Goal: Task Accomplishment & Management: Use online tool/utility

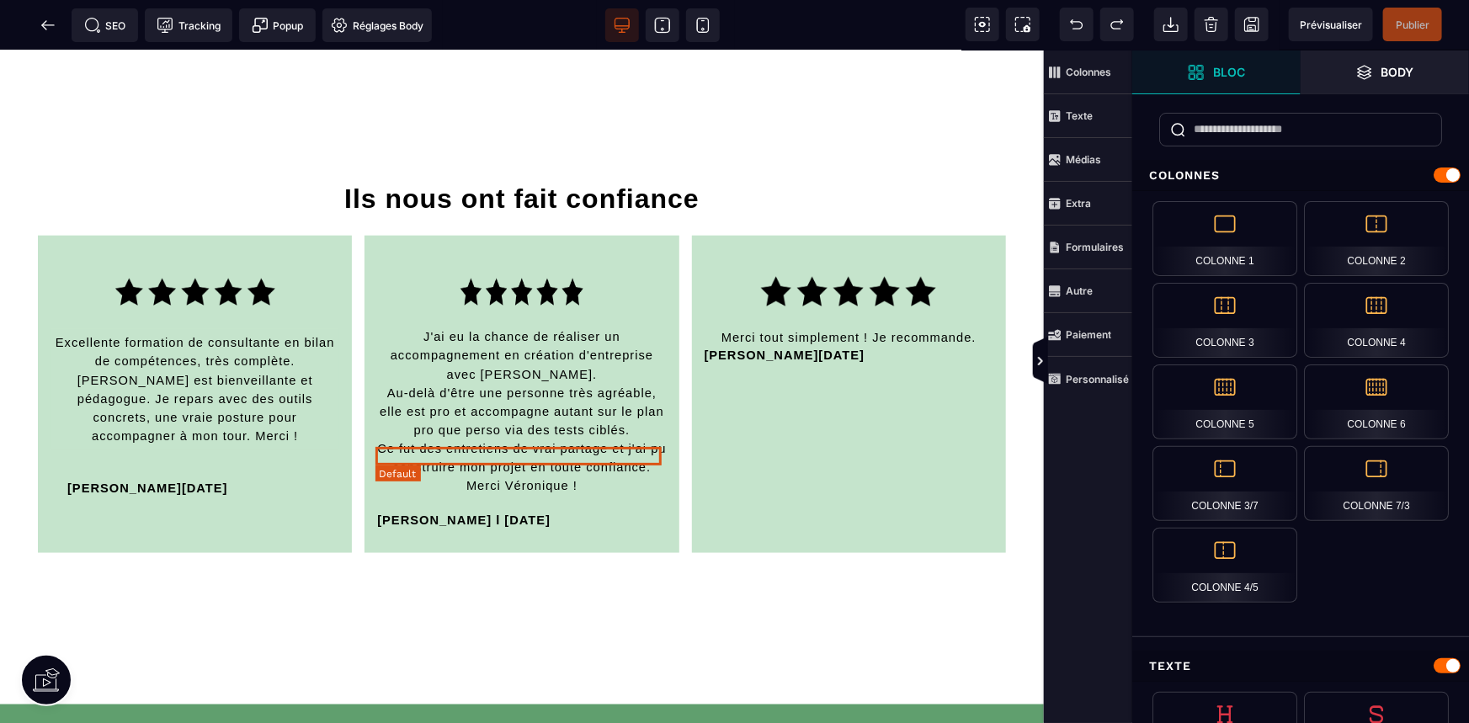
scroll to position [4133, 0]
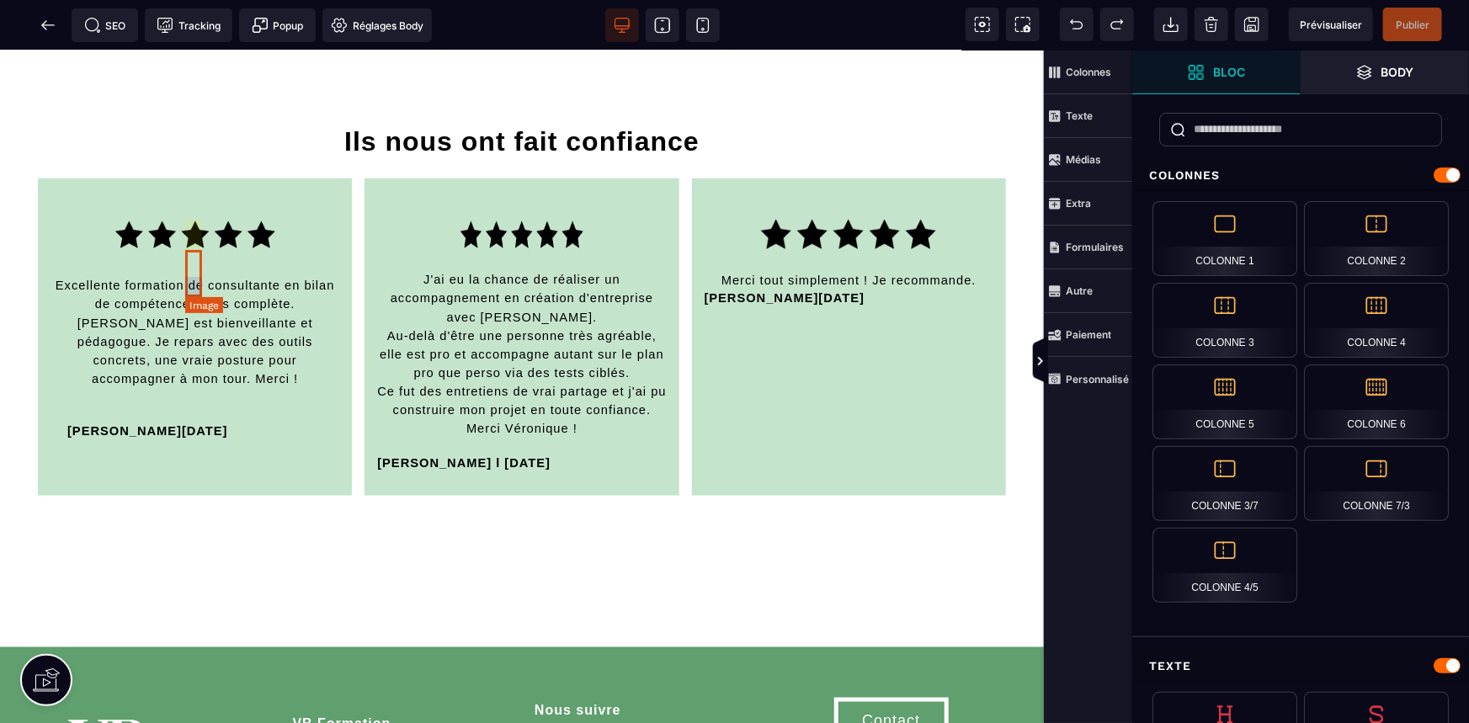
click at [194, 264] on img at bounding box center [195, 244] width 160 height 47
click at [194, 264] on div "Excellente formation de consultante en bilan de compétences, très complète. [PE…" at bounding box center [195, 336] width 314 height 317
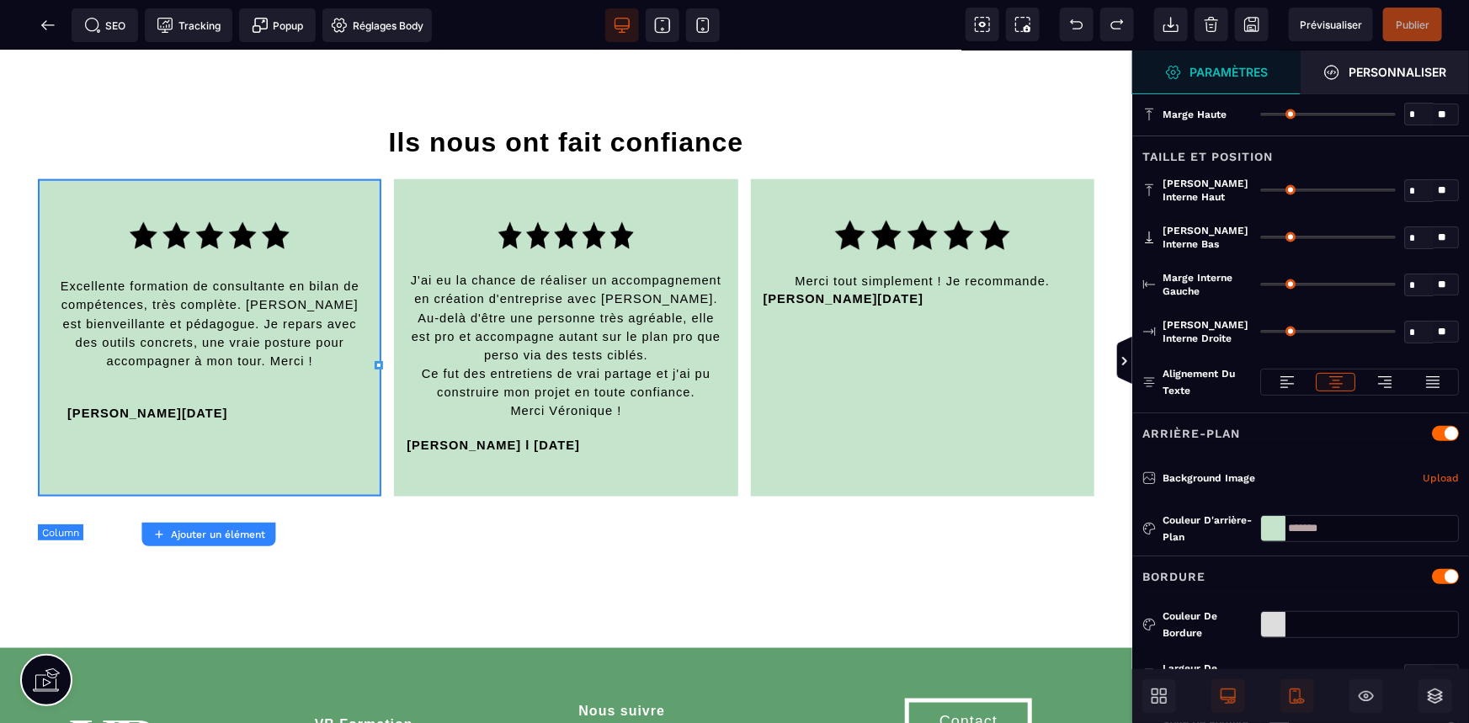
type input "*"
type input "**"
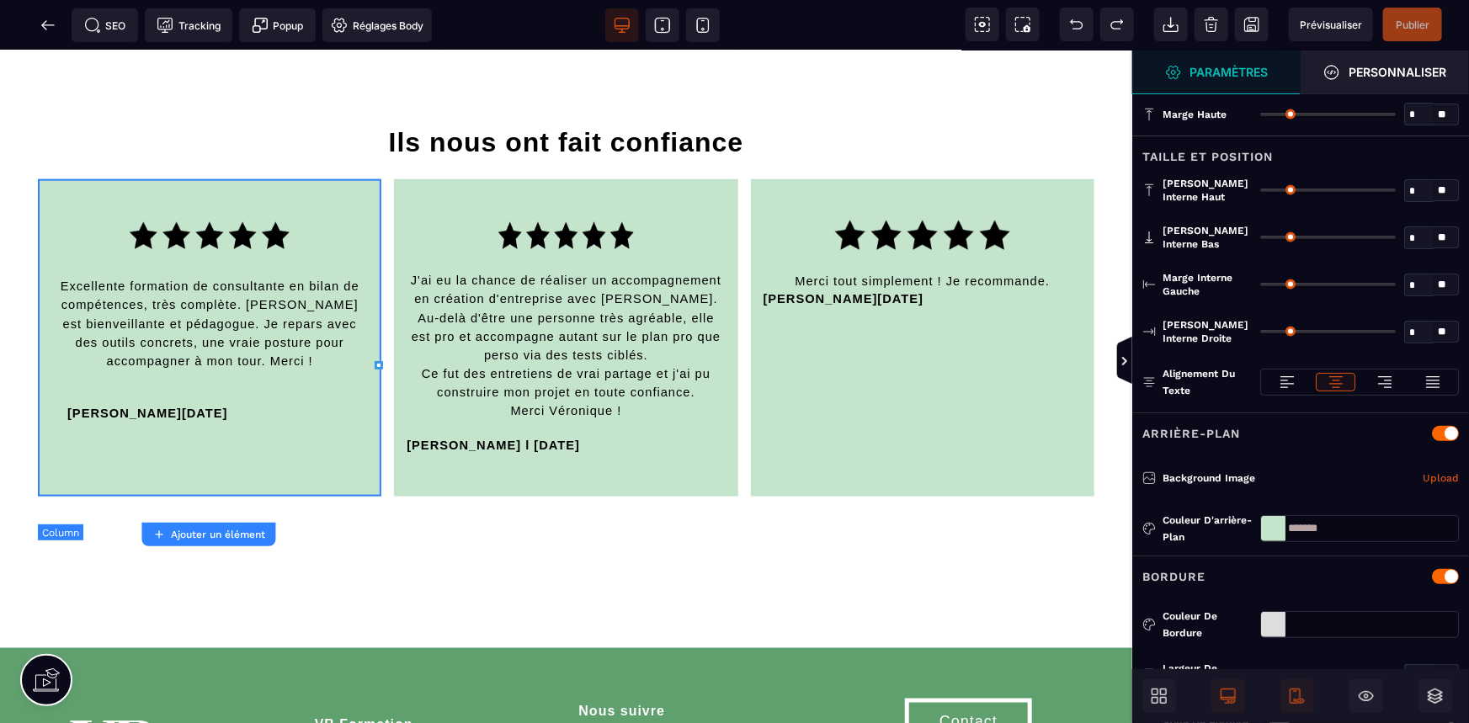
type input "**"
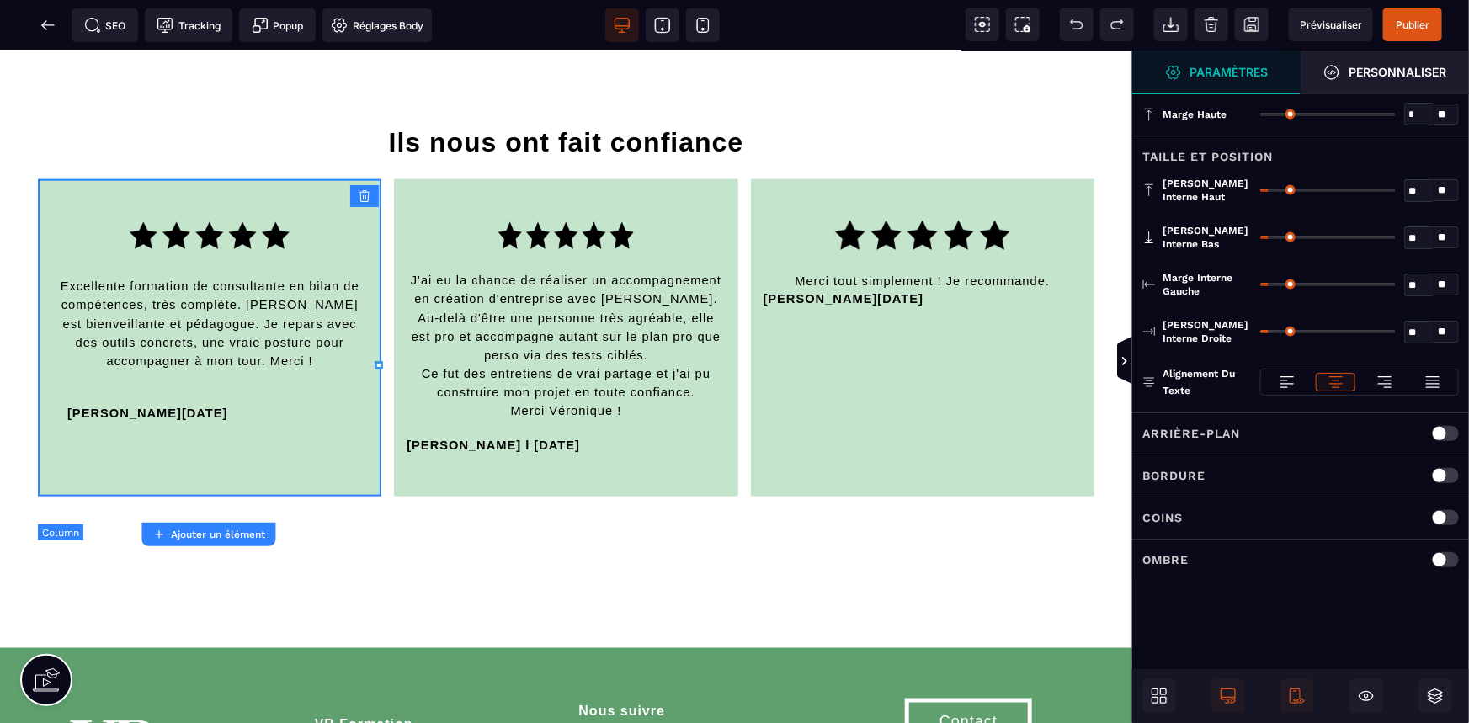
scroll to position [4110, 0]
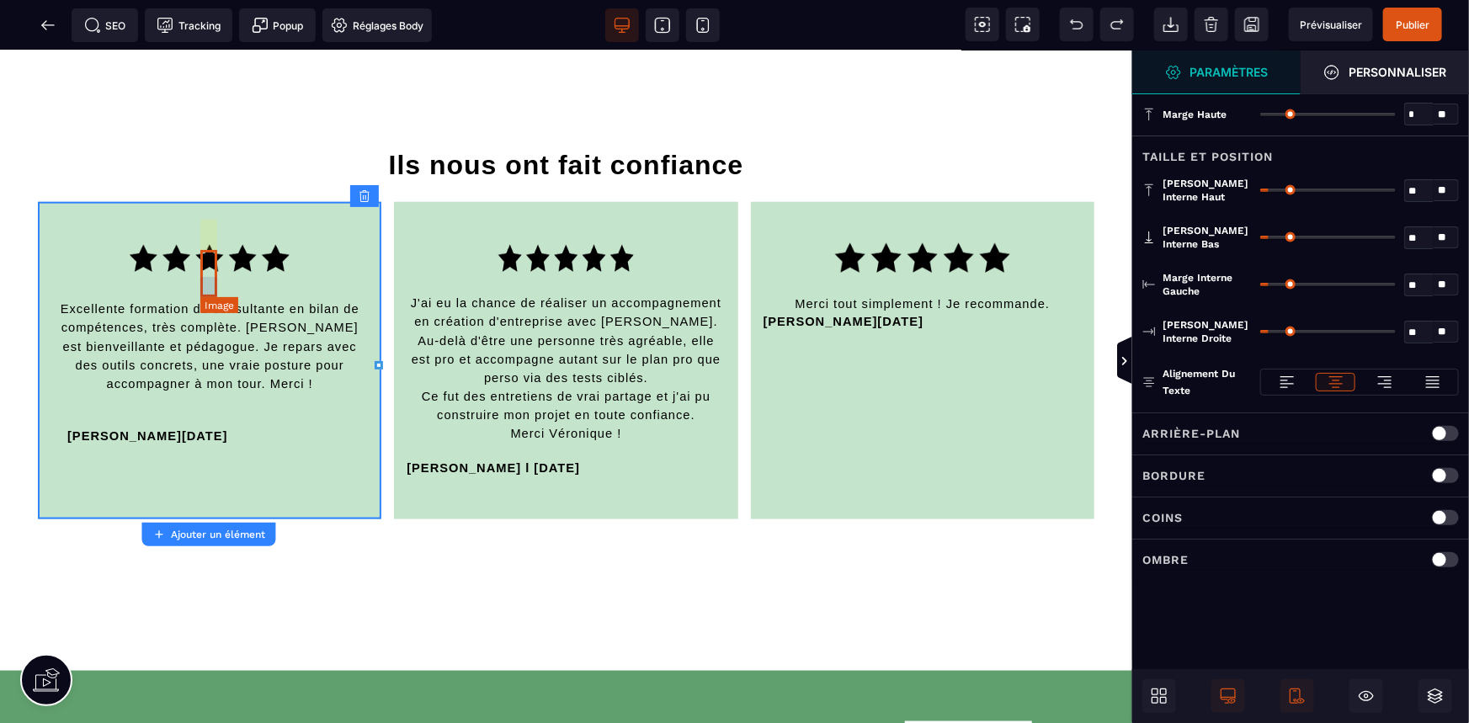
click at [208, 264] on img at bounding box center [210, 267] width 160 height 47
select select
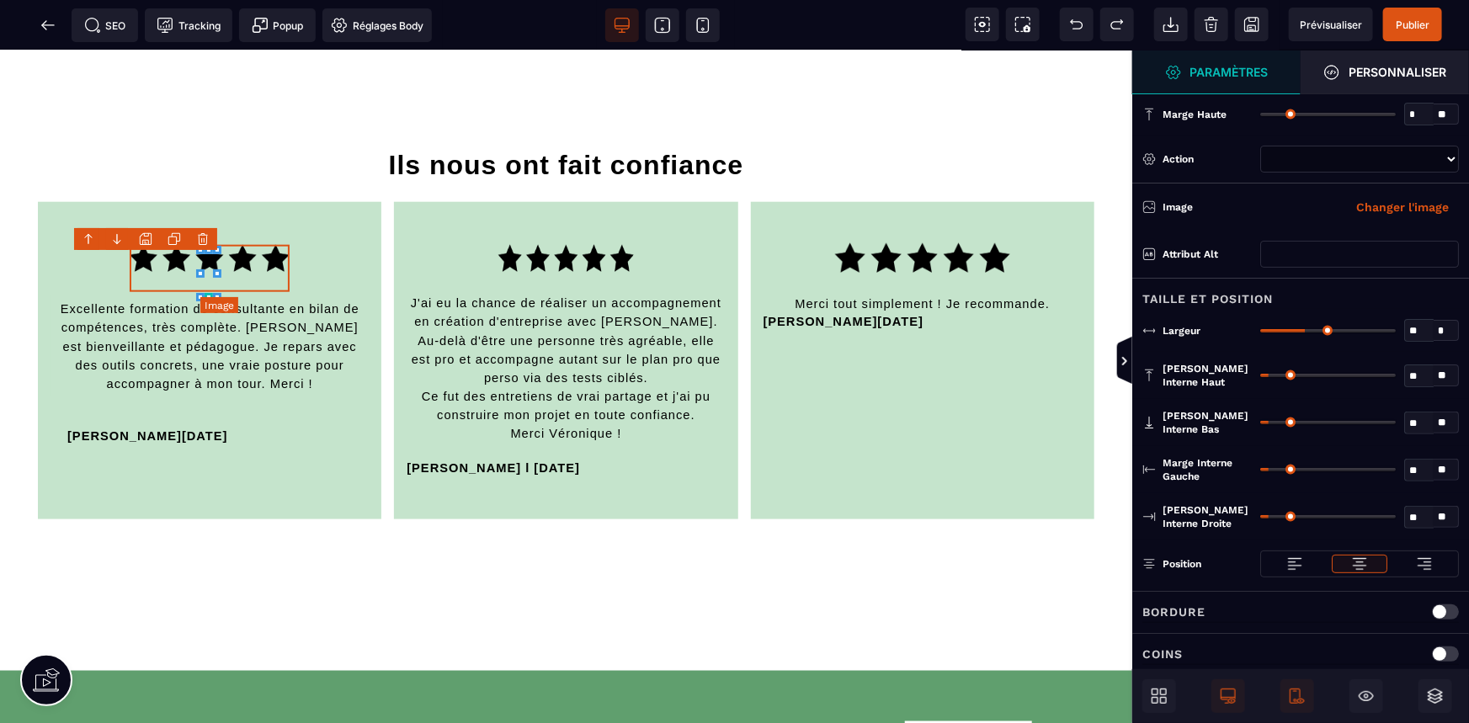
click at [208, 264] on img at bounding box center [210, 267] width 160 height 47
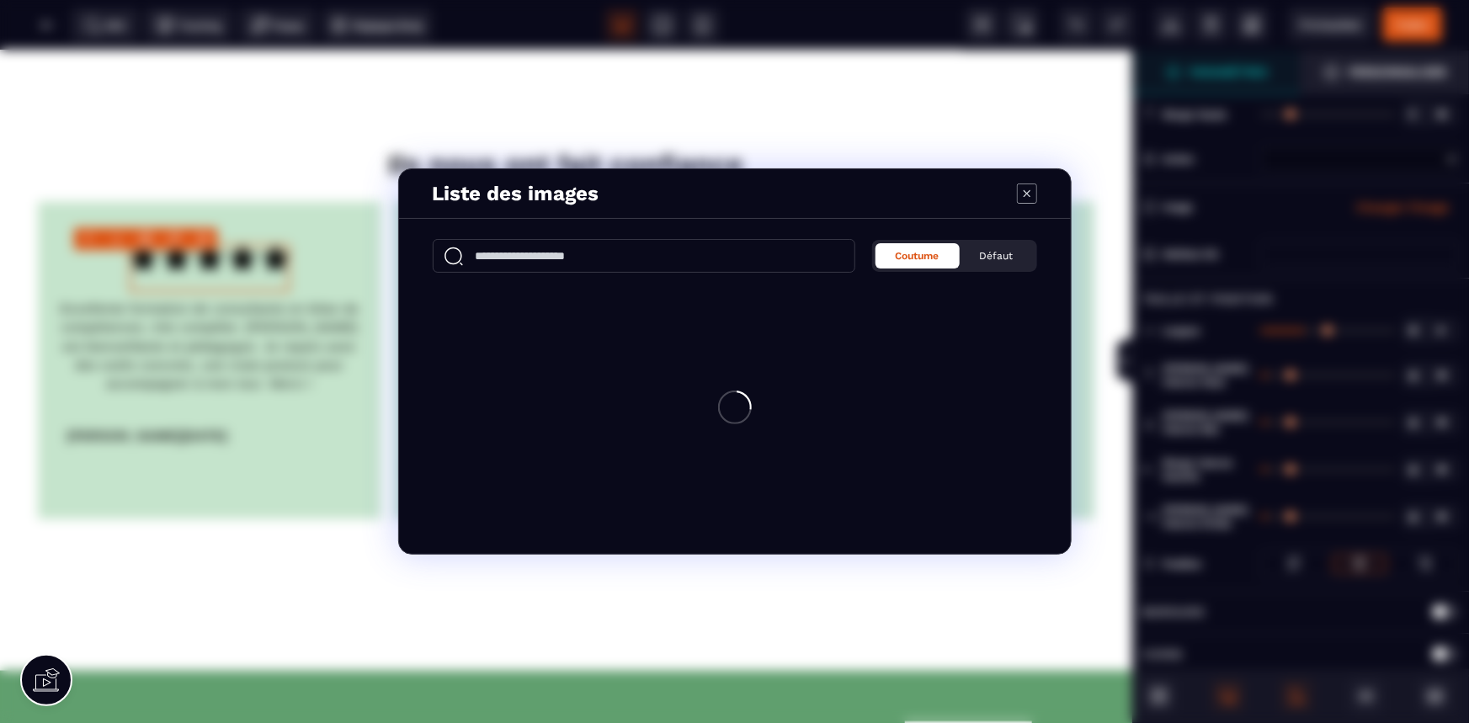
click at [208, 265] on div "Liste des images Coutume Défaut" at bounding box center [734, 361] width 1469 height 723
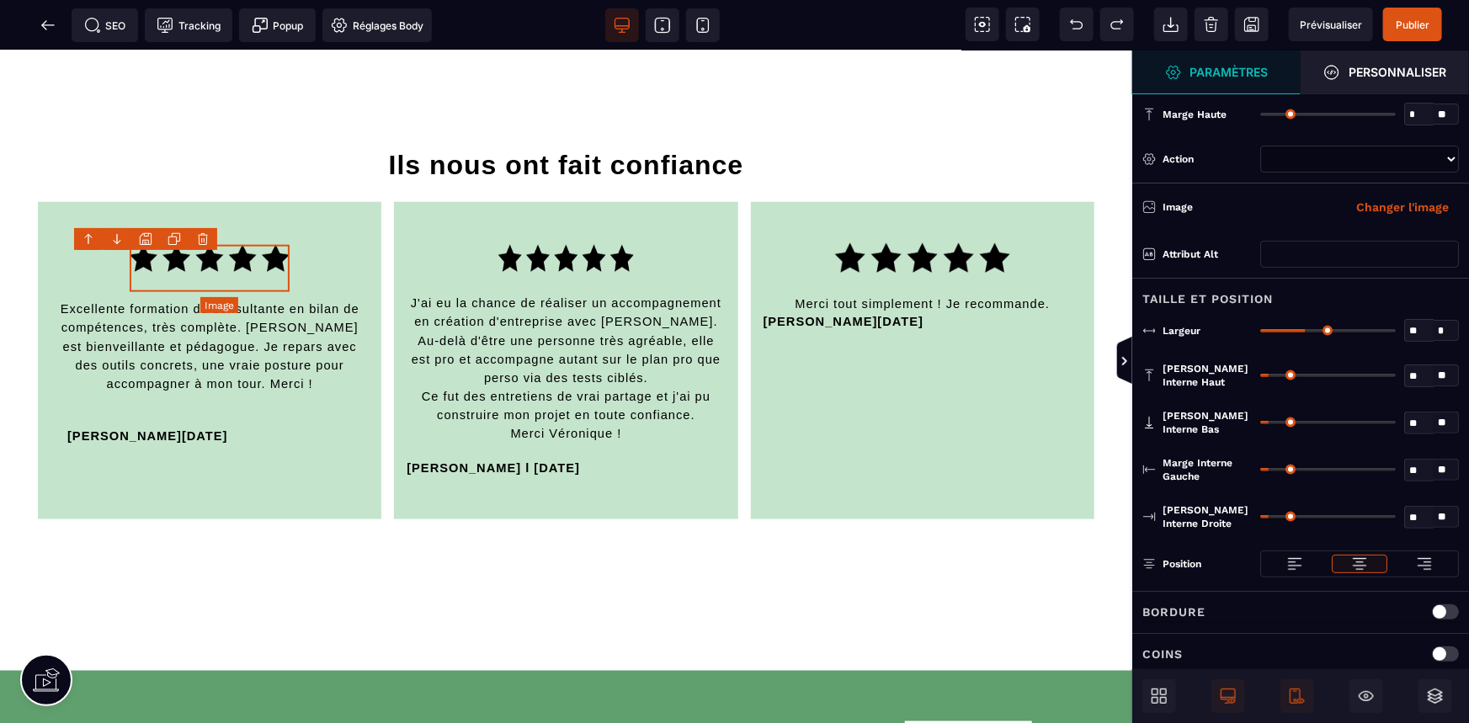
click at [206, 259] on img at bounding box center [210, 267] width 160 height 47
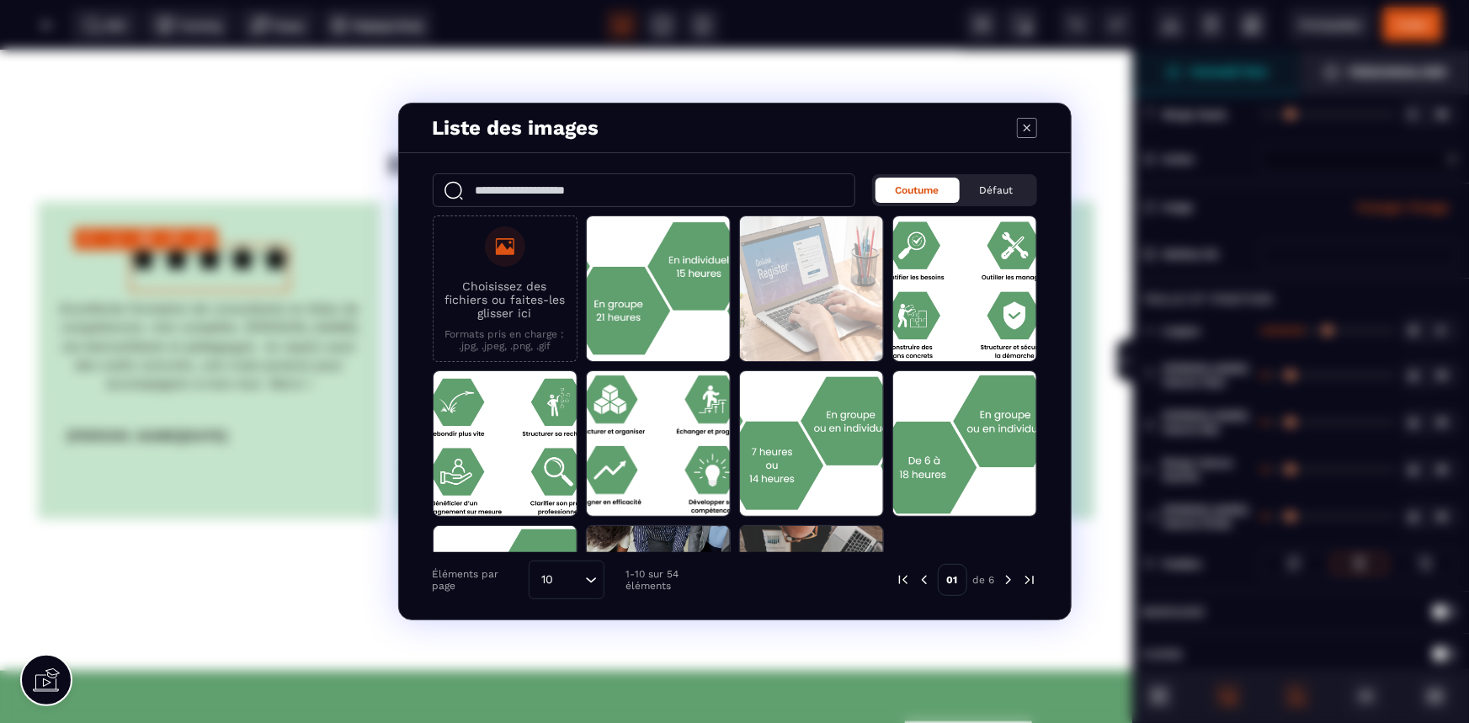
click at [1006, 573] on img "Modal window" at bounding box center [1008, 579] width 15 height 15
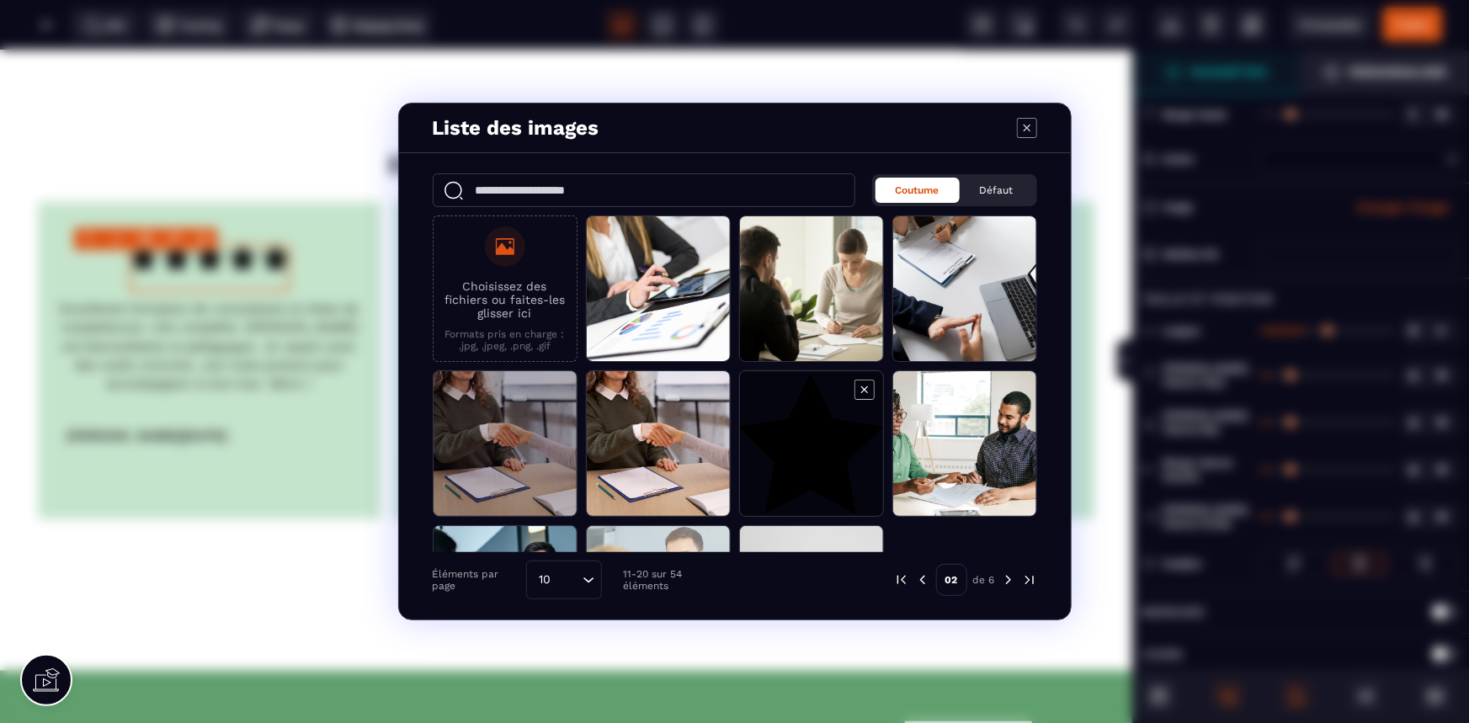
click at [787, 455] on span "Modal window" at bounding box center [811, 444] width 143 height 146
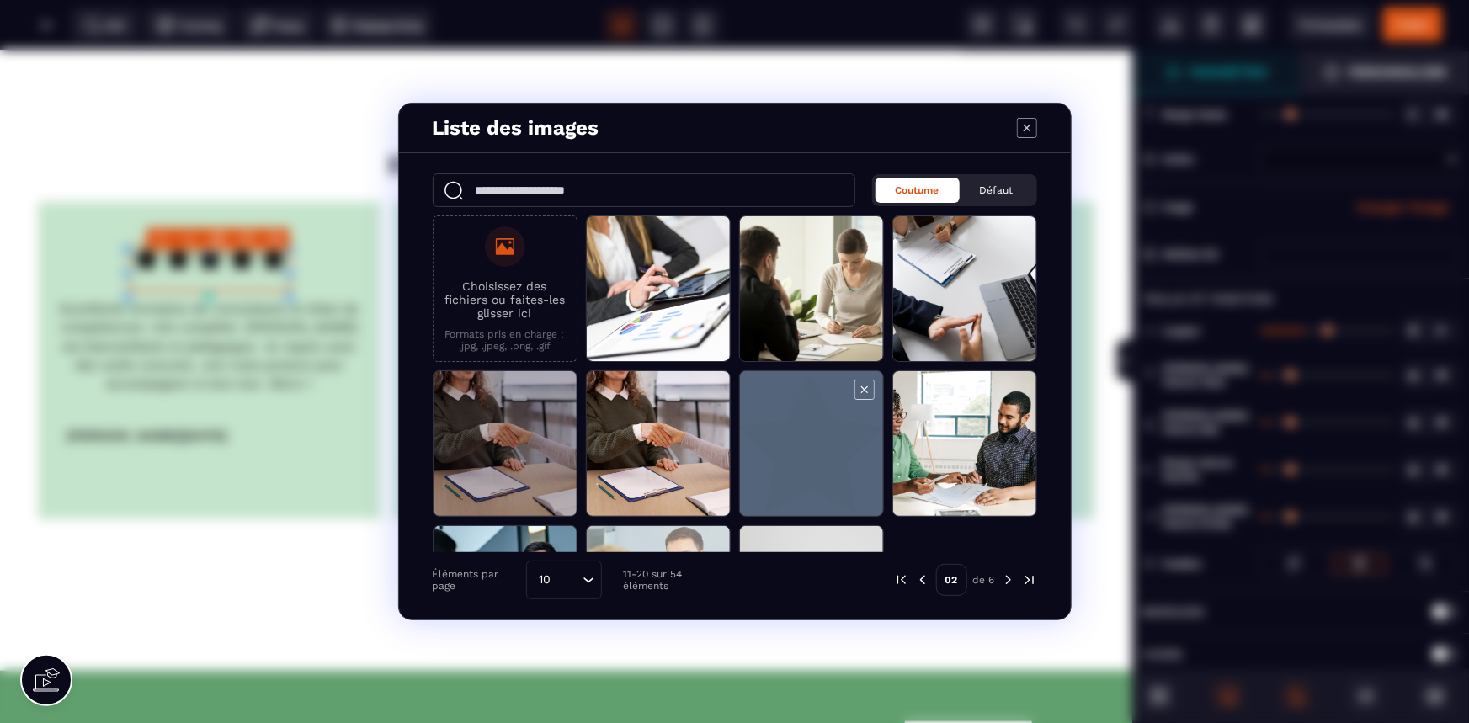
select select
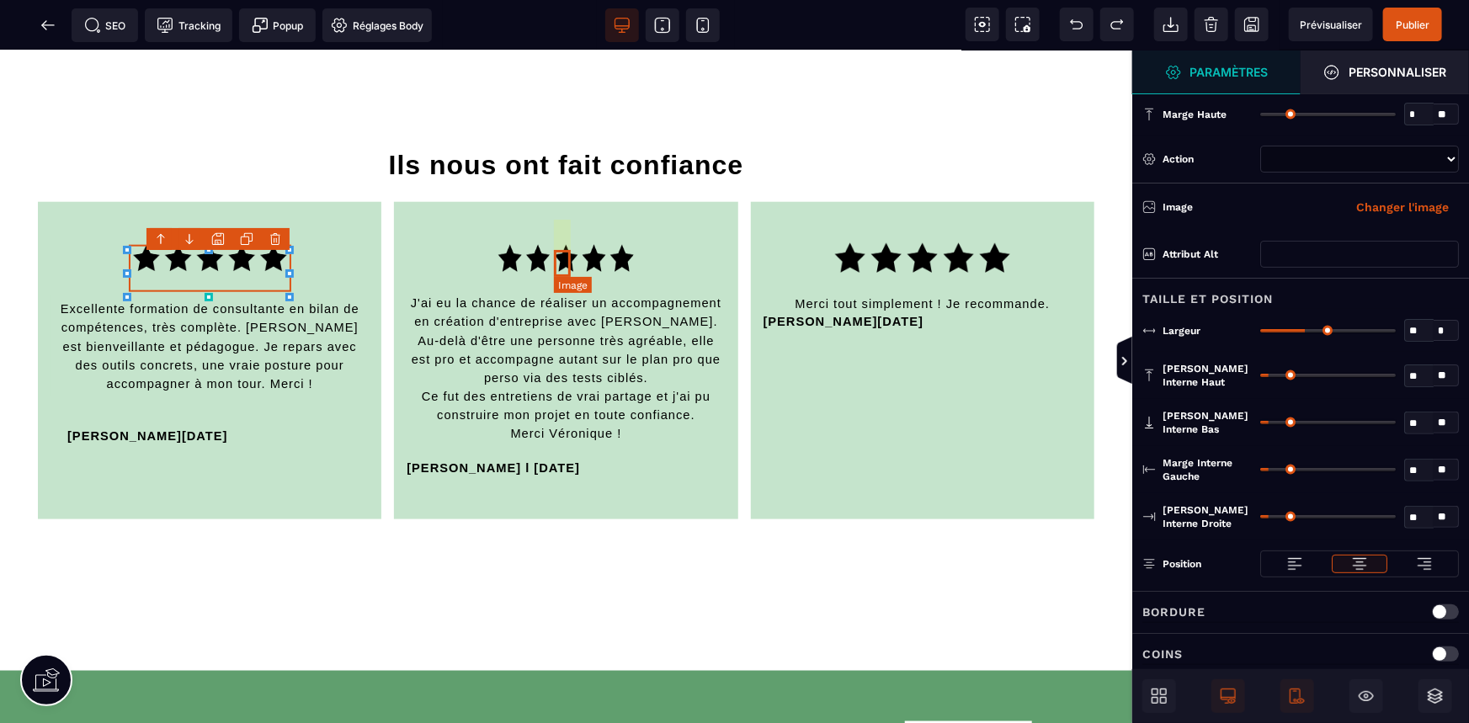
click at [562, 259] on img at bounding box center [565, 257] width 135 height 27
select select
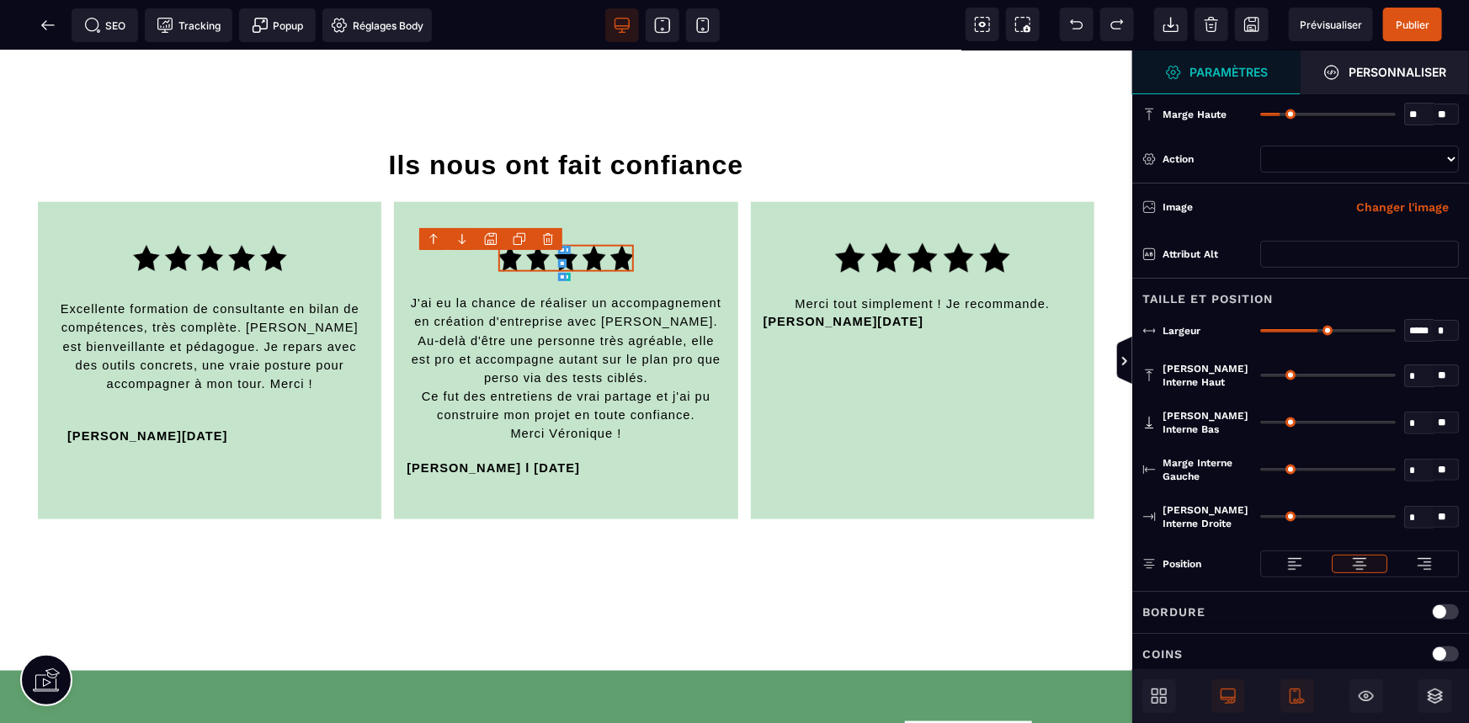
select select
click at [562, 260] on img at bounding box center [565, 257] width 135 height 27
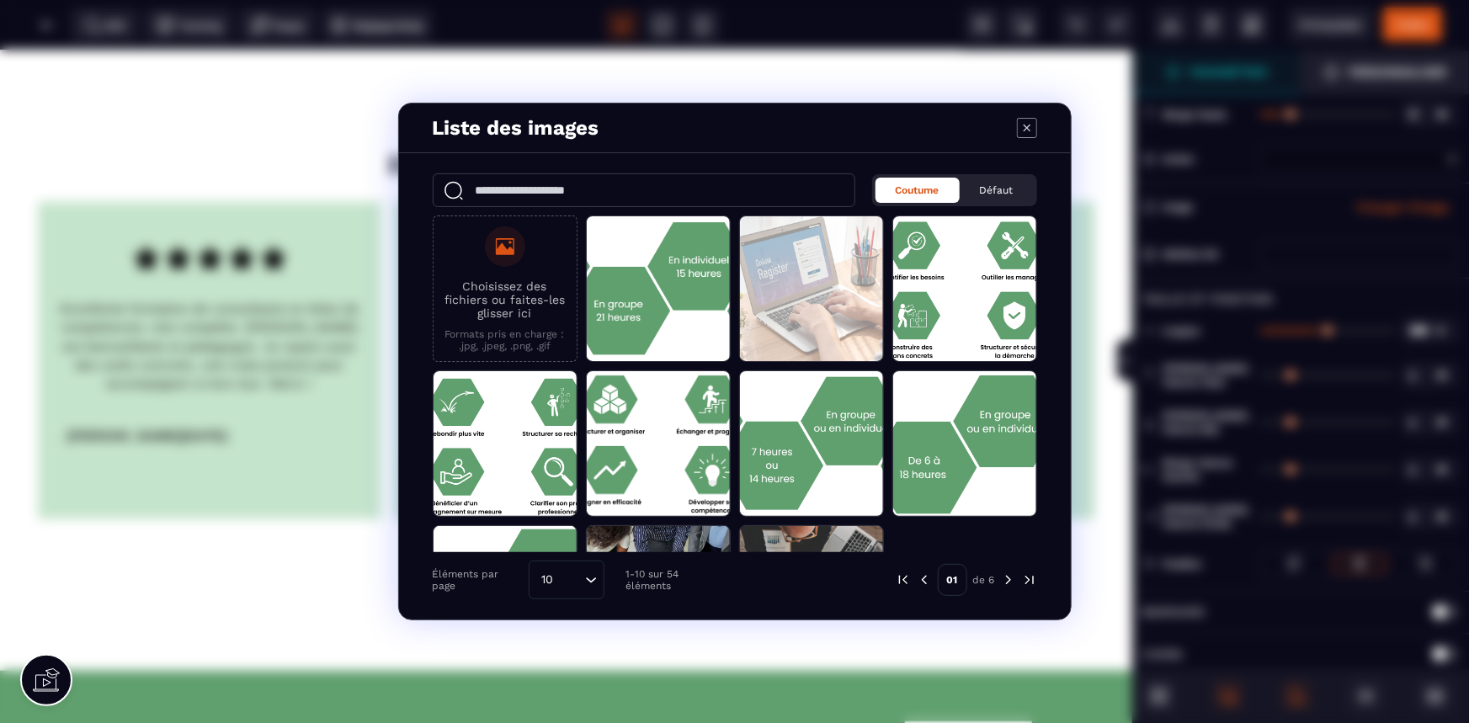
click at [1003, 582] on img "Modal window" at bounding box center [1008, 579] width 15 height 15
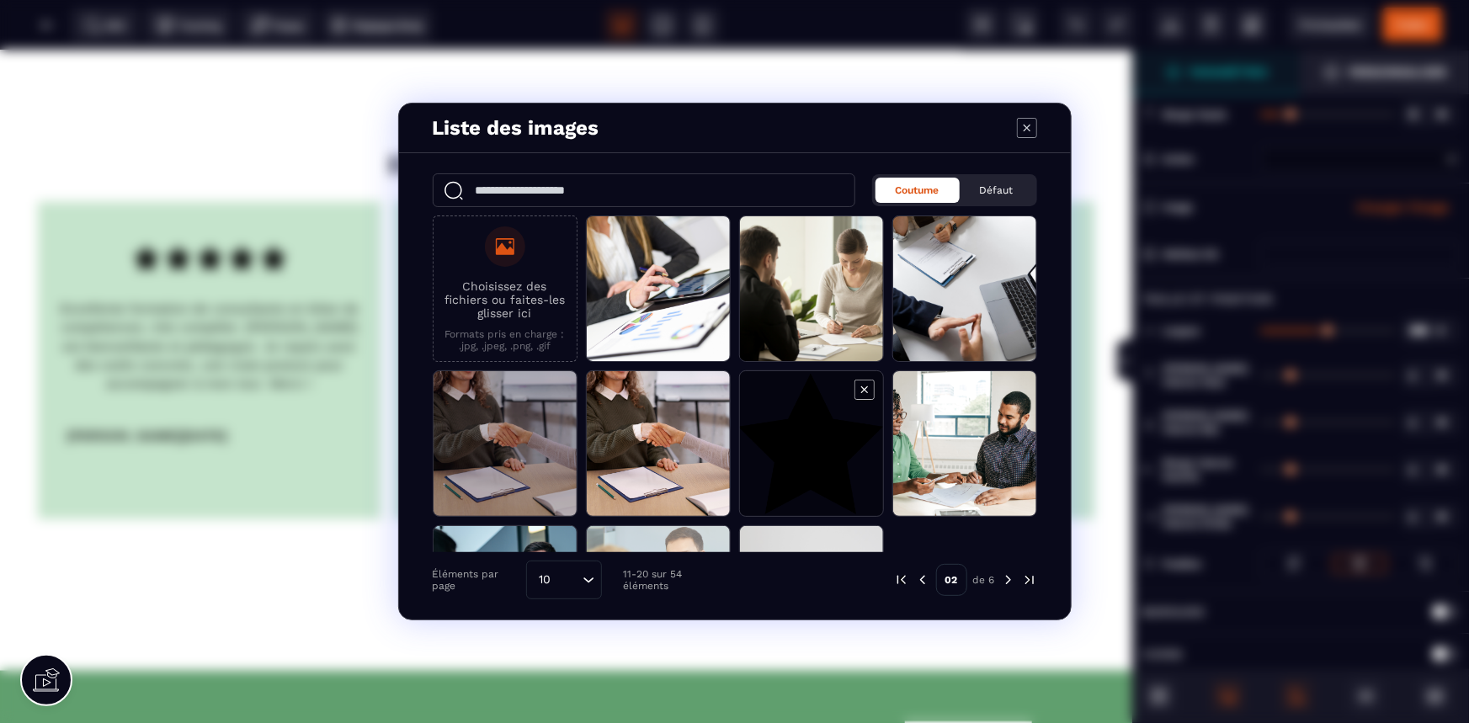
click at [848, 446] on span "Modal window" at bounding box center [811, 444] width 143 height 146
select select
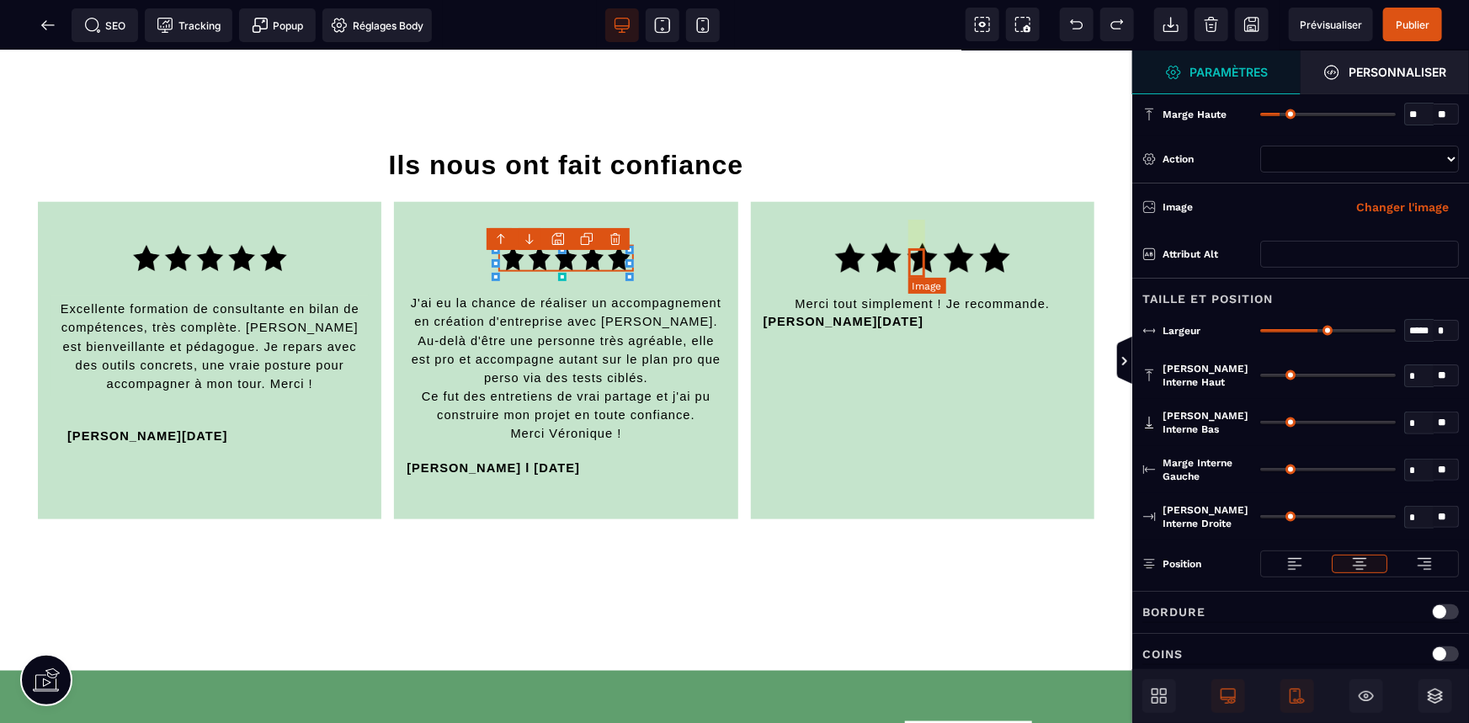
click at [910, 250] on img at bounding box center [922, 256] width 175 height 29
select select
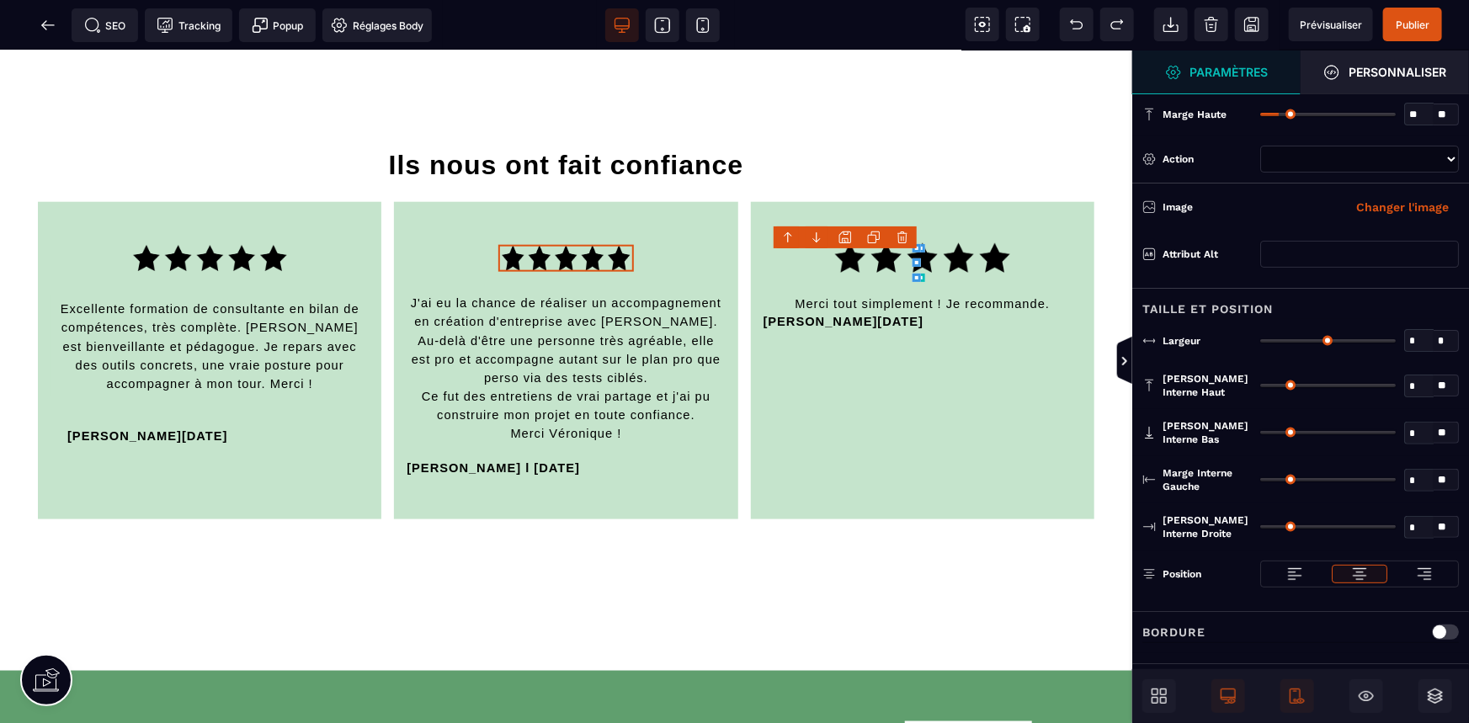
type input "**"
type input "*****"
type input "*"
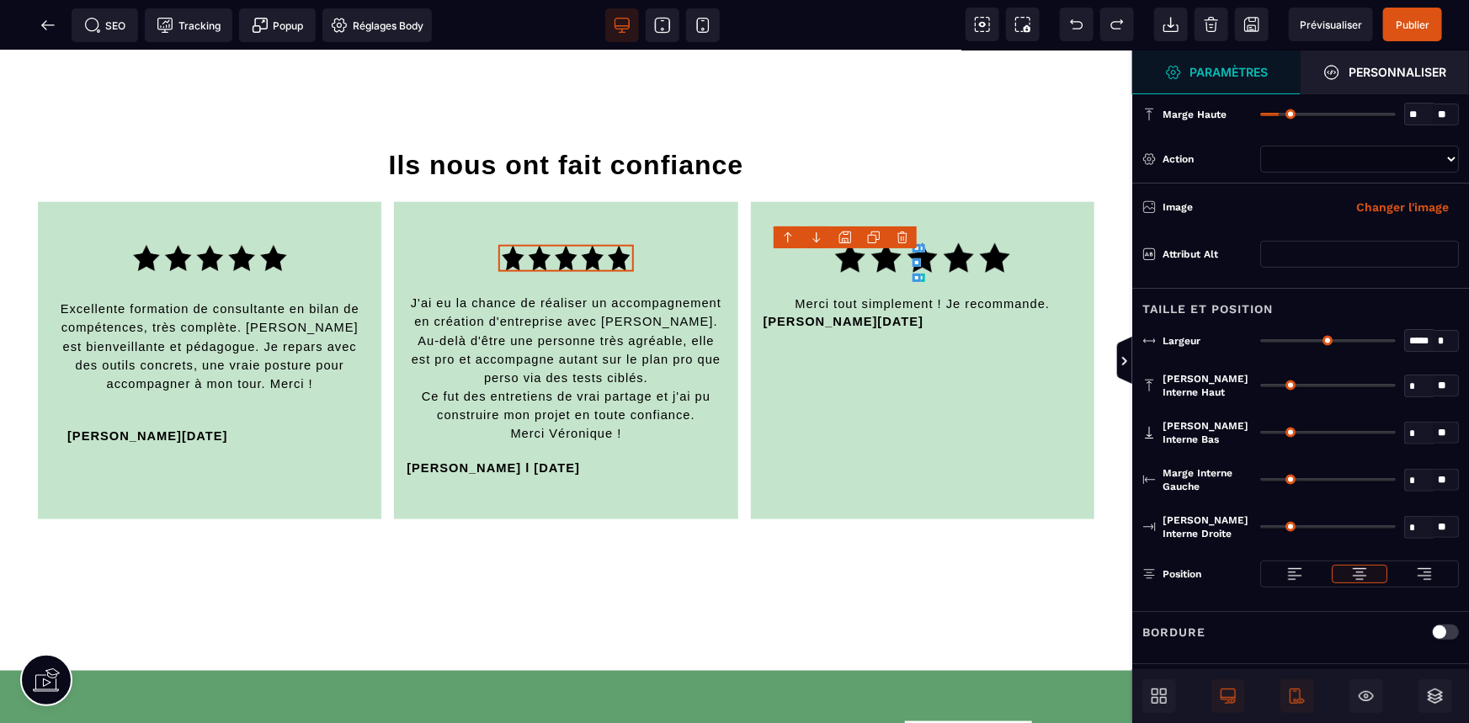
type input "*"
type input "**"
click at [910, 250] on div "Merci tout simplement ! Je recommande. [PERSON_NAME][DATE]" at bounding box center [922, 359] width 343 height 317
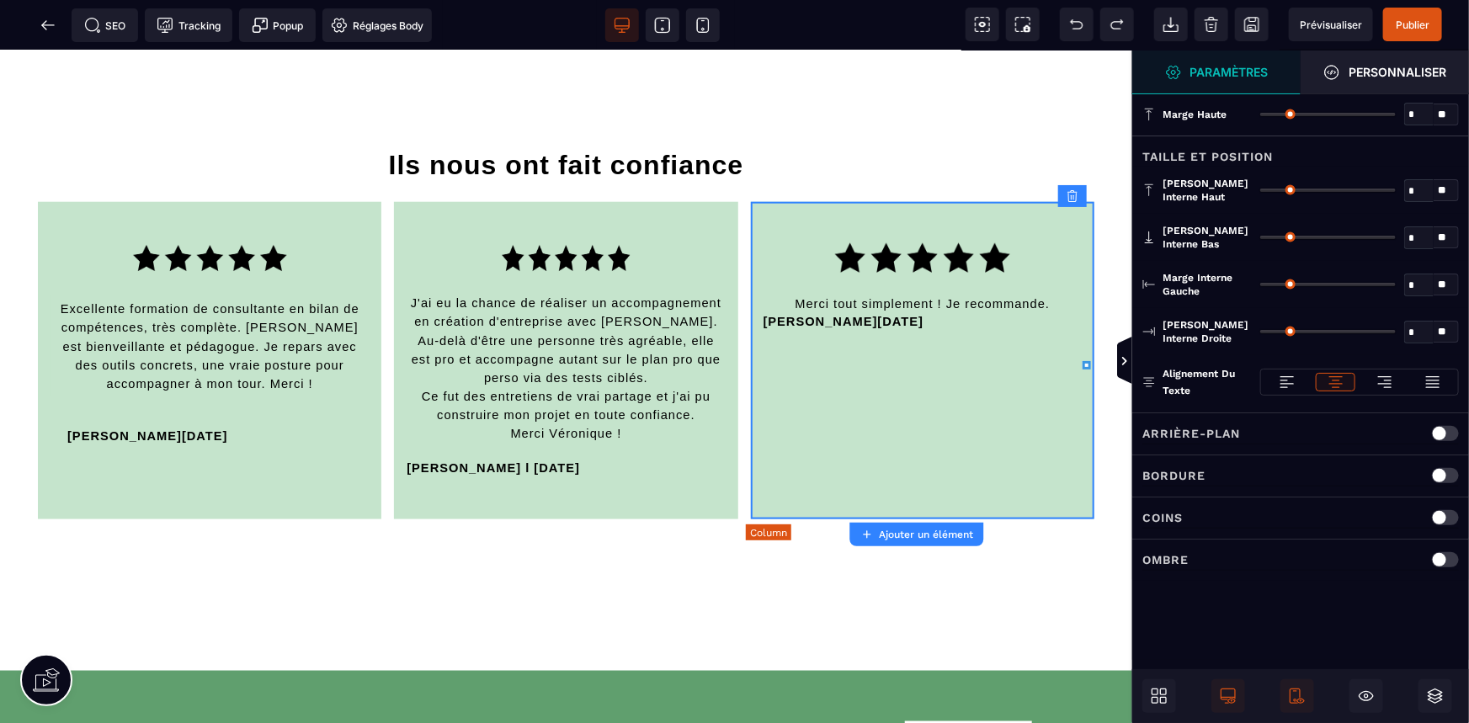
type input "*"
type input "**"
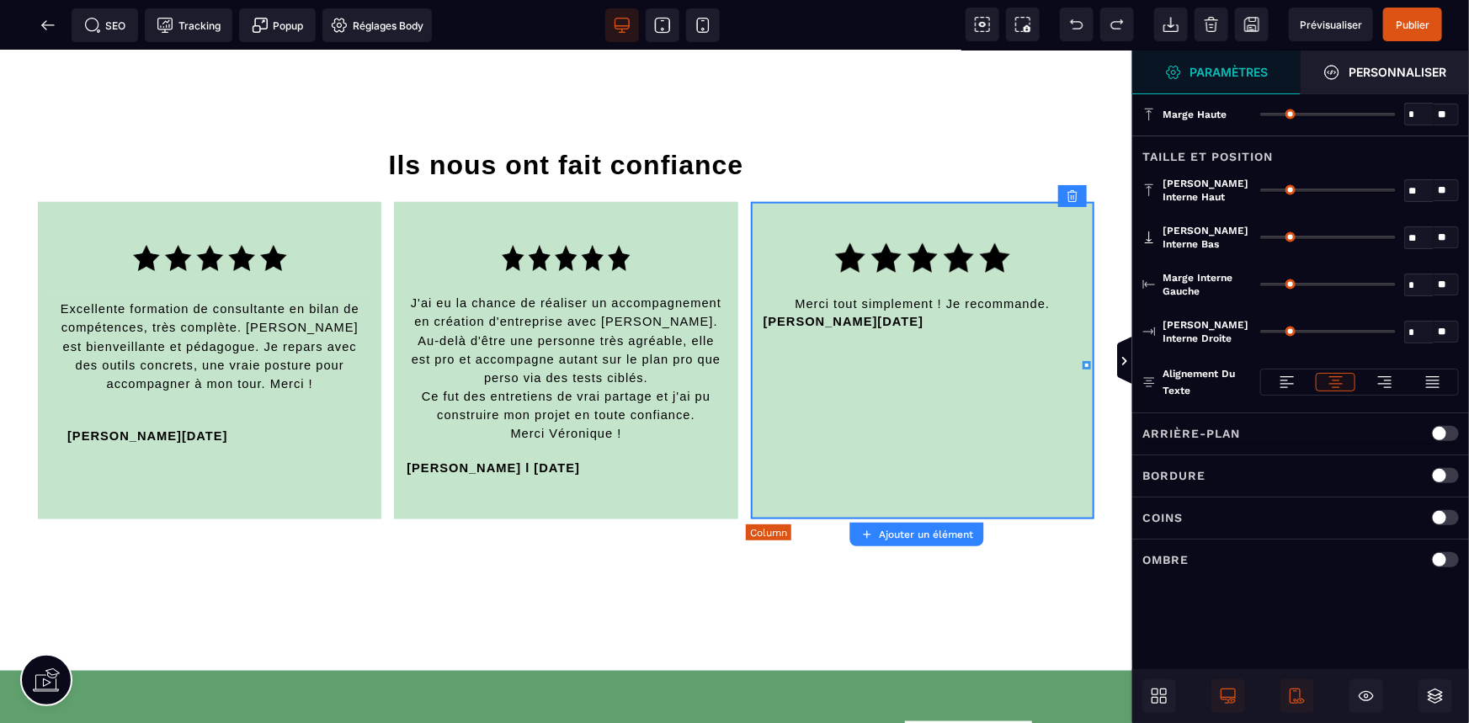
type input "**"
click at [919, 261] on img at bounding box center [922, 256] width 175 height 29
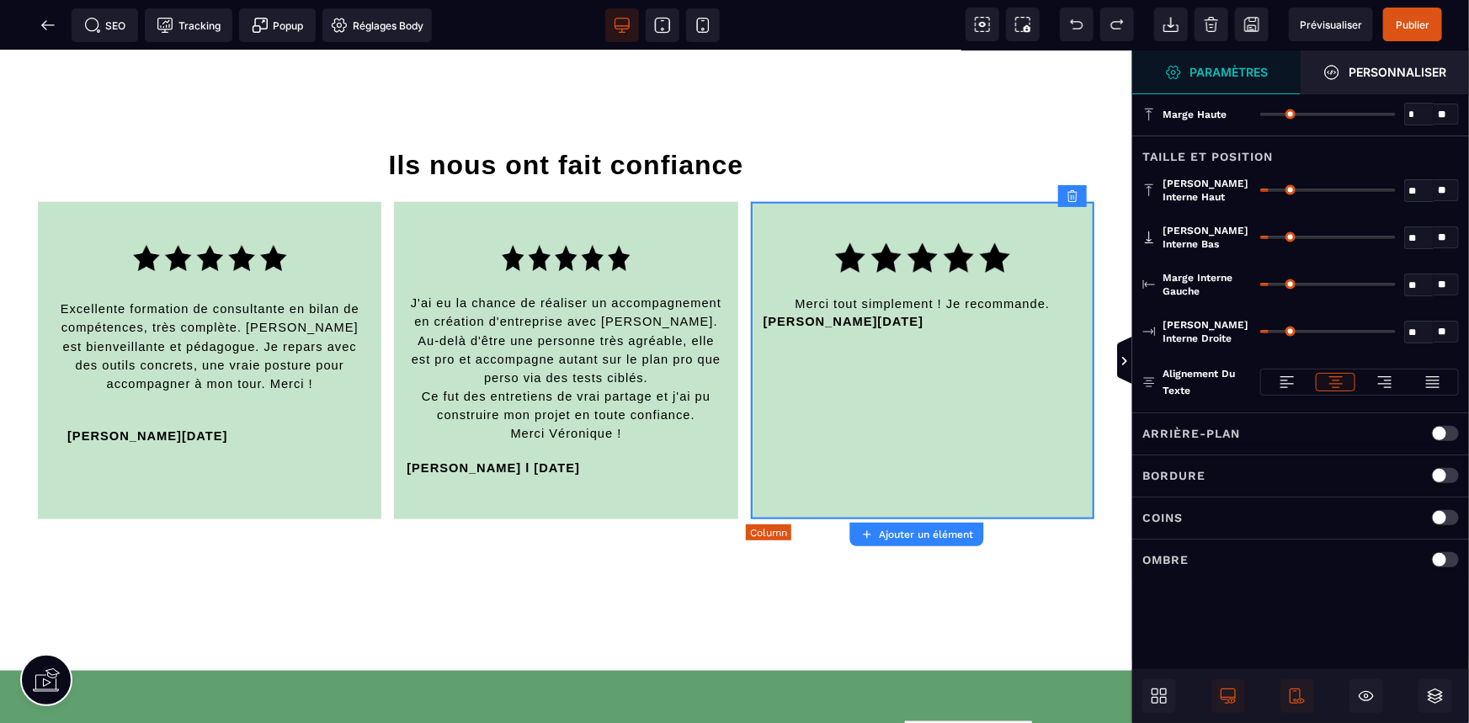
select select
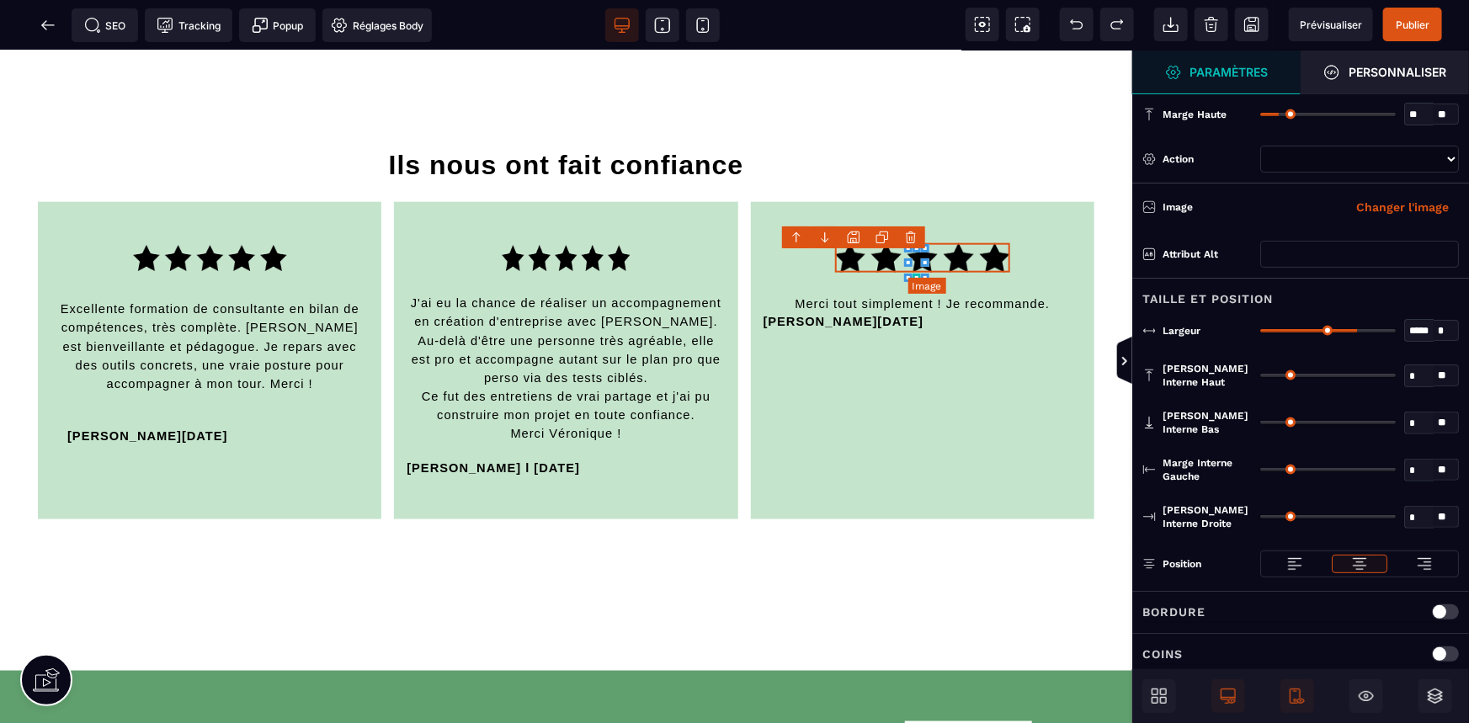
click at [919, 261] on img at bounding box center [922, 256] width 175 height 29
click at [915, 261] on img at bounding box center [922, 256] width 175 height 29
click at [915, 263] on img at bounding box center [922, 256] width 175 height 29
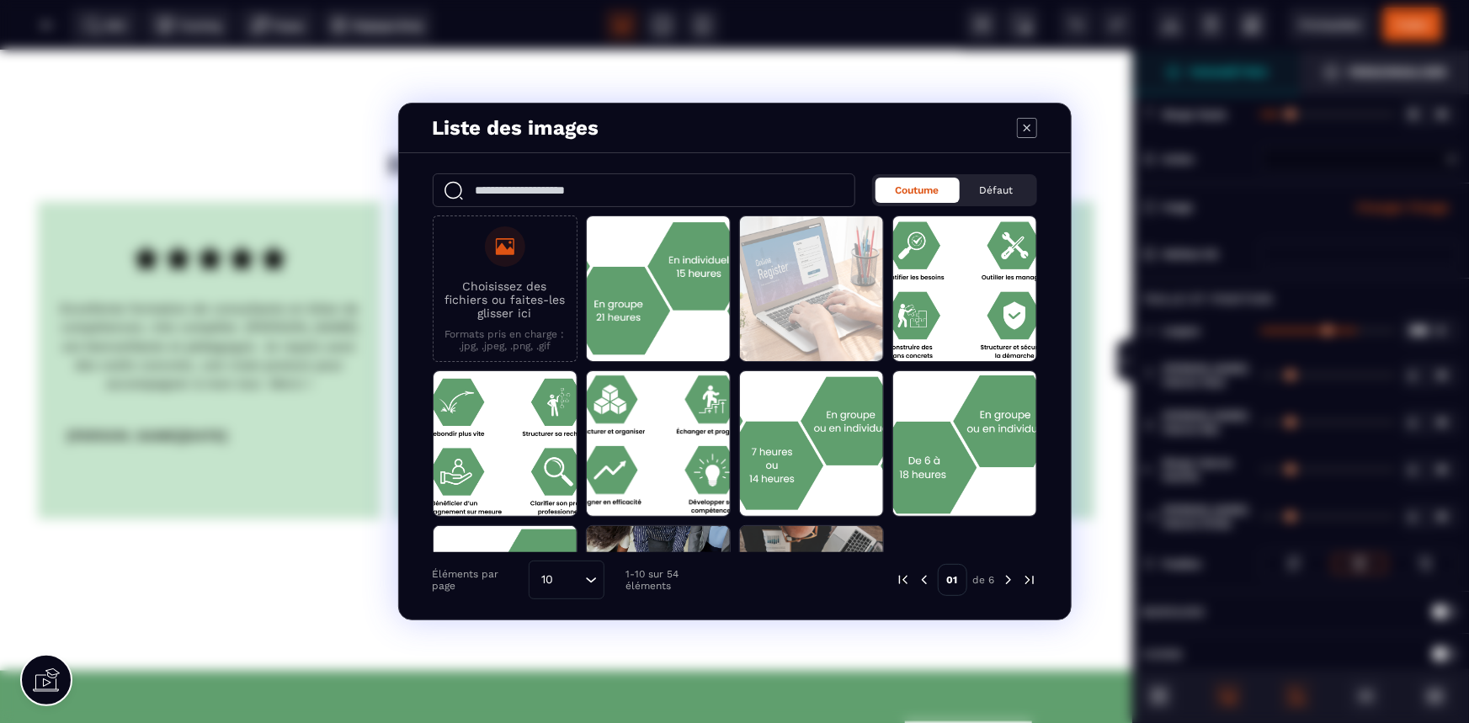
click at [1007, 582] on img "Modal window" at bounding box center [1008, 579] width 15 height 15
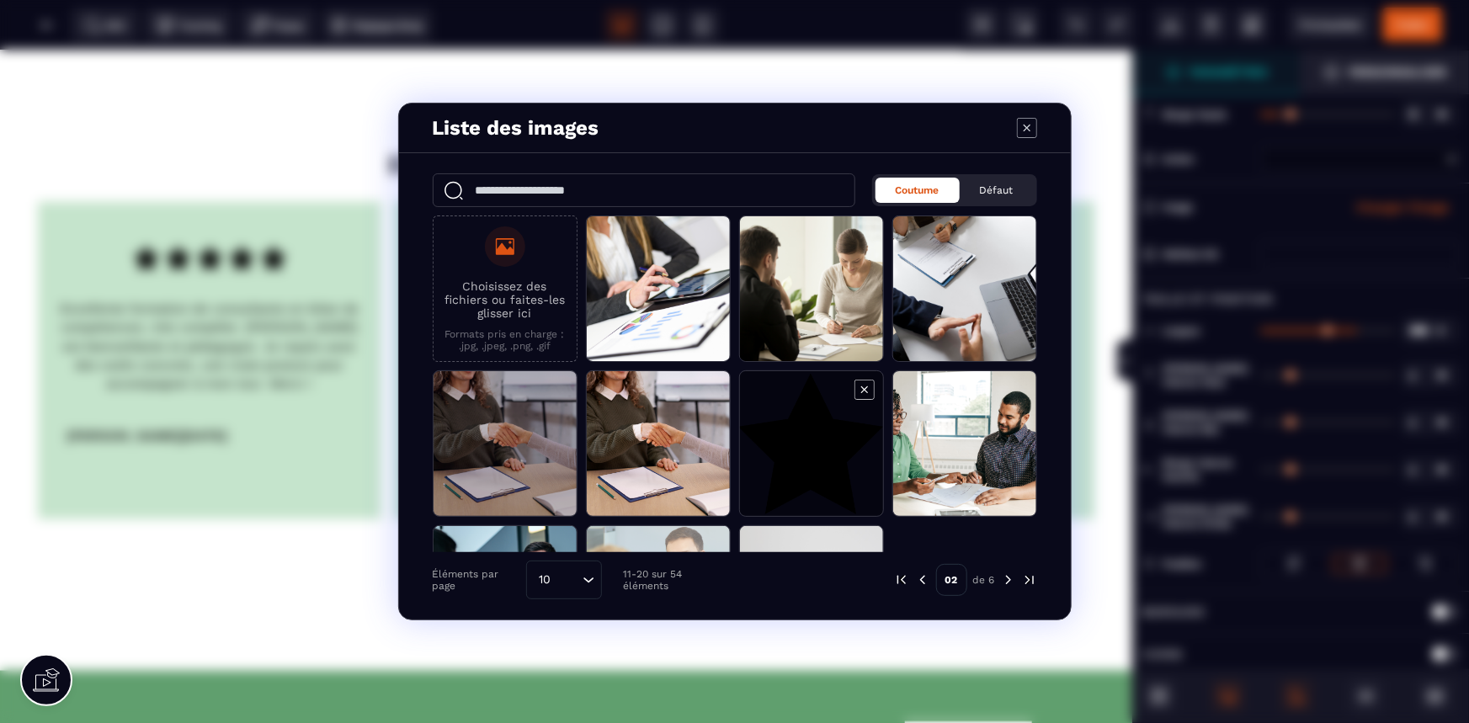
click at [849, 428] on span "Modal window" at bounding box center [811, 444] width 143 height 146
select select
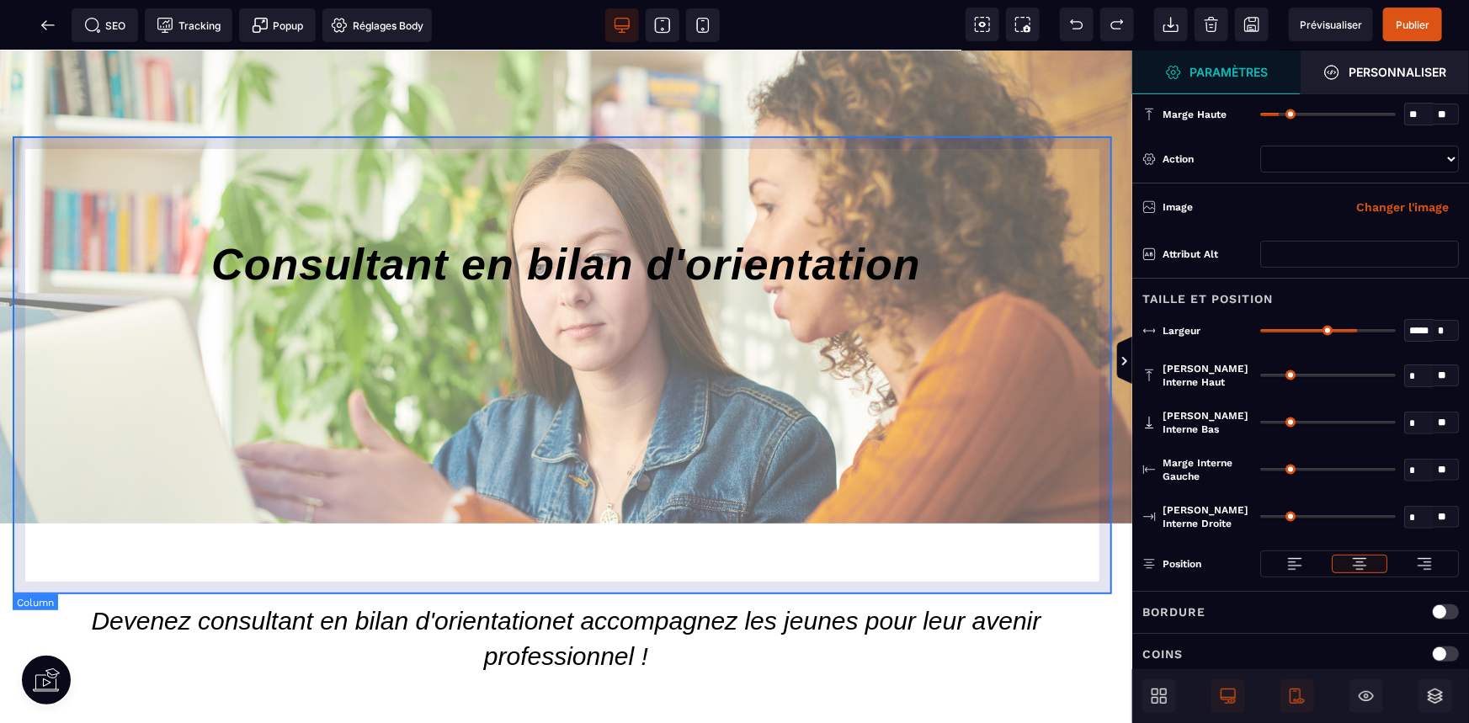
scroll to position [0, 0]
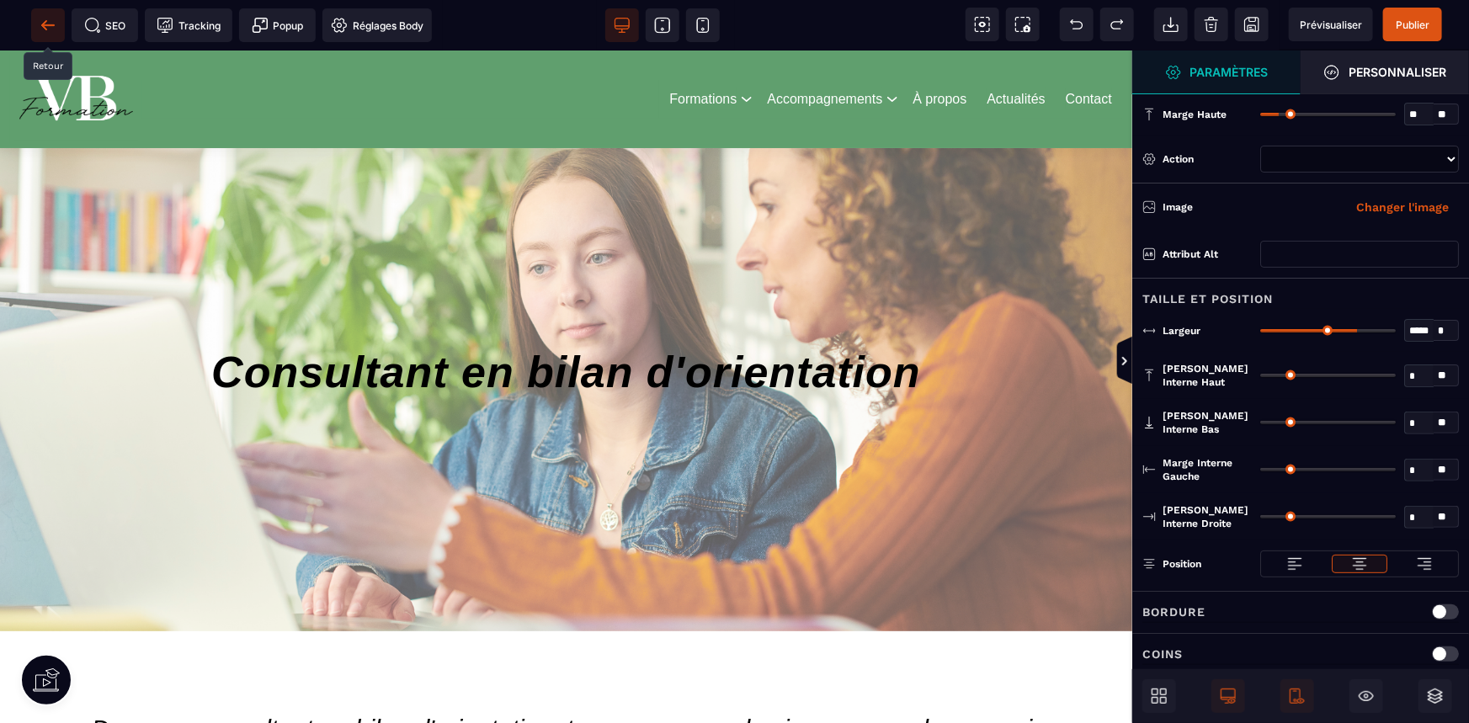
click at [44, 34] on span at bounding box center [48, 25] width 34 height 34
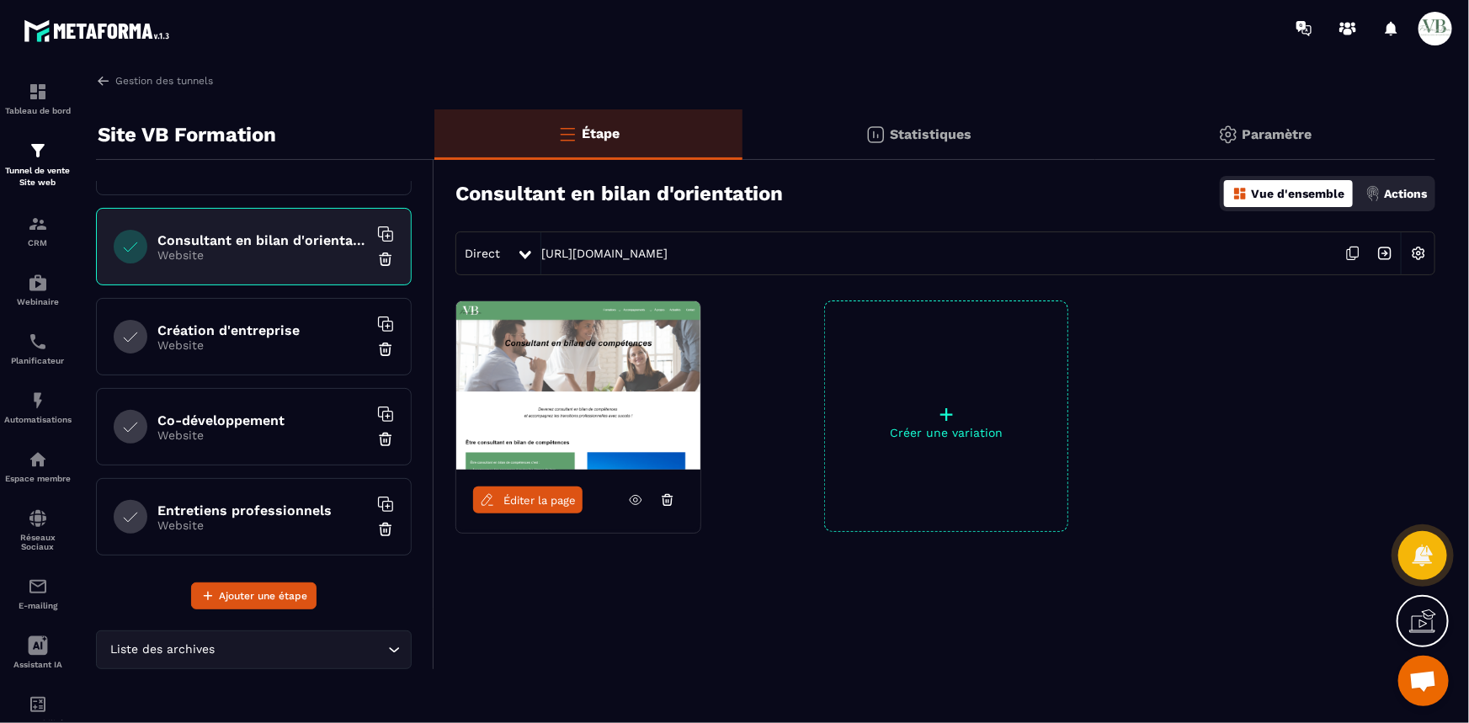
scroll to position [229, 0]
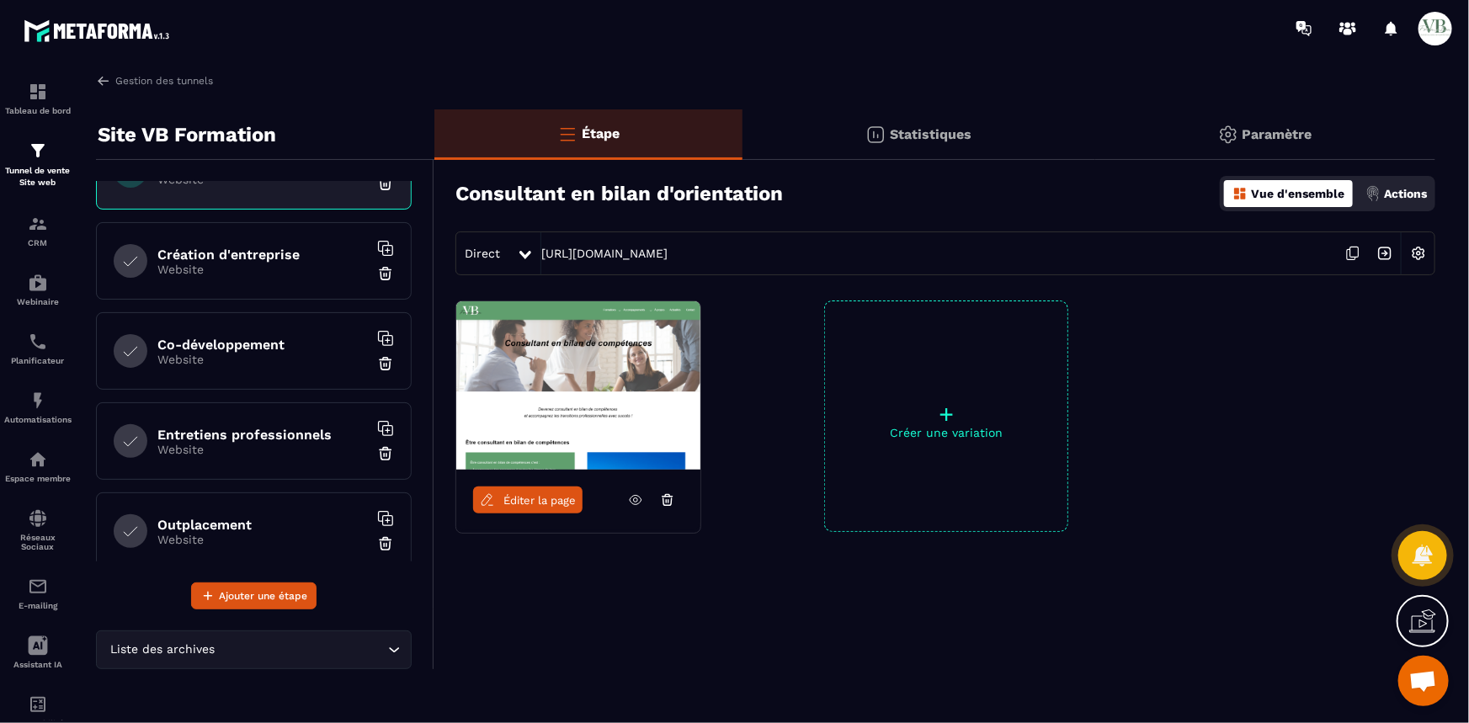
click at [198, 267] on p "Website" at bounding box center [262, 269] width 210 height 13
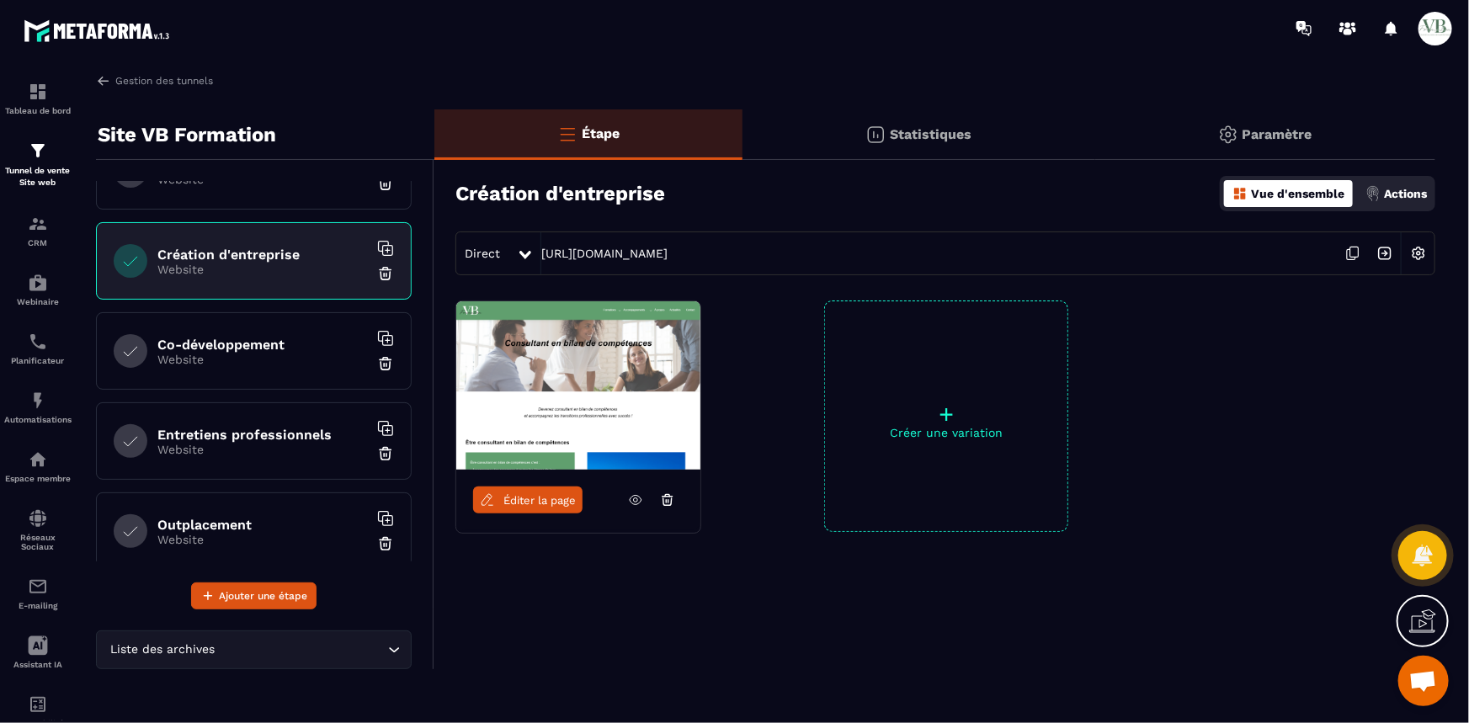
click at [541, 515] on div "Éditer la page" at bounding box center [578, 500] width 244 height 61
click at [542, 506] on link "Éditer la page" at bounding box center [527, 500] width 109 height 27
